Goal: Find specific page/section: Find specific page/section

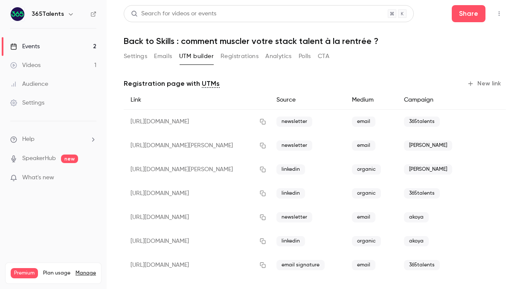
click at [88, 44] on link "Events 2" at bounding box center [53, 46] width 107 height 19
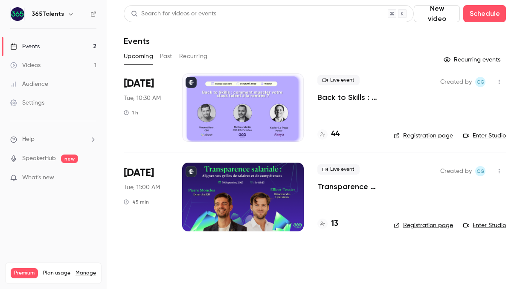
click at [333, 224] on h4 "13" at bounding box center [334, 224] width 7 height 12
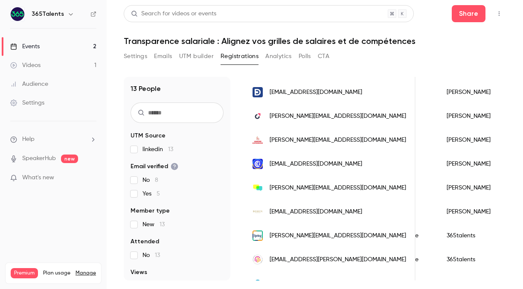
scroll to position [188, 0]
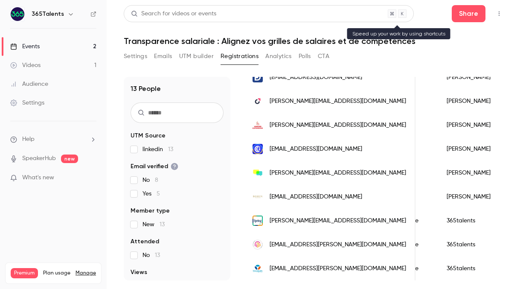
click at [403, 14] on icon at bounding box center [402, 13] width 3 height 3
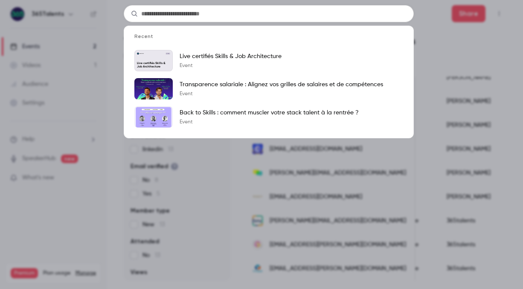
click at [436, 32] on div "Recent 365Talents [DATE] Live certifiés Skills & Job Architecture Live certifié…" at bounding box center [261, 144] width 523 height 289
